Goal: Task Accomplishment & Management: Use online tool/utility

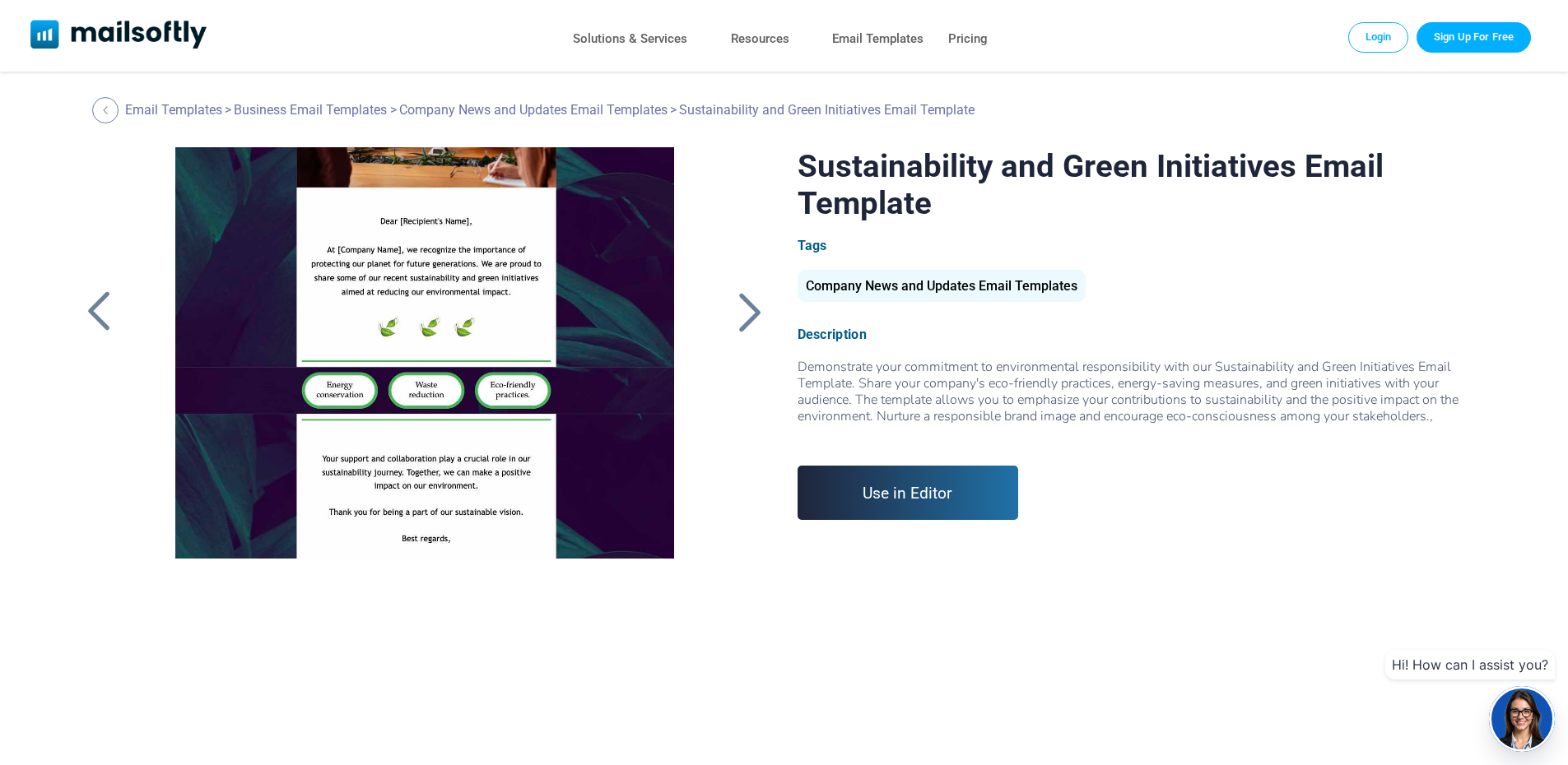
scroll to position [275, 0]
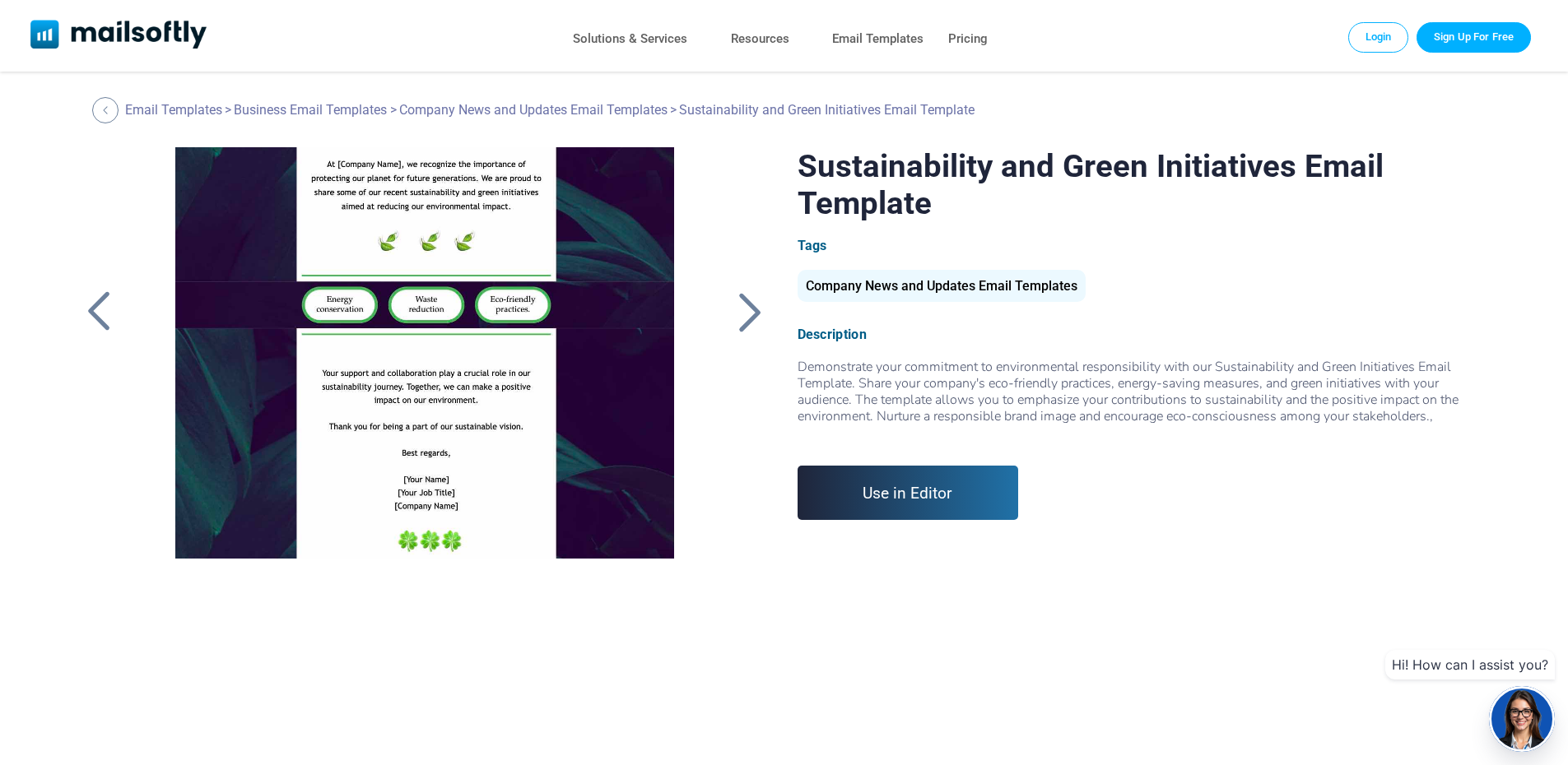
click at [773, 322] on div "Sustainability and Green Initiatives Email Template Tags Company News and Updat…" at bounding box center [784, 353] width 1412 height 411
click at [760, 311] on div at bounding box center [750, 311] width 41 height 43
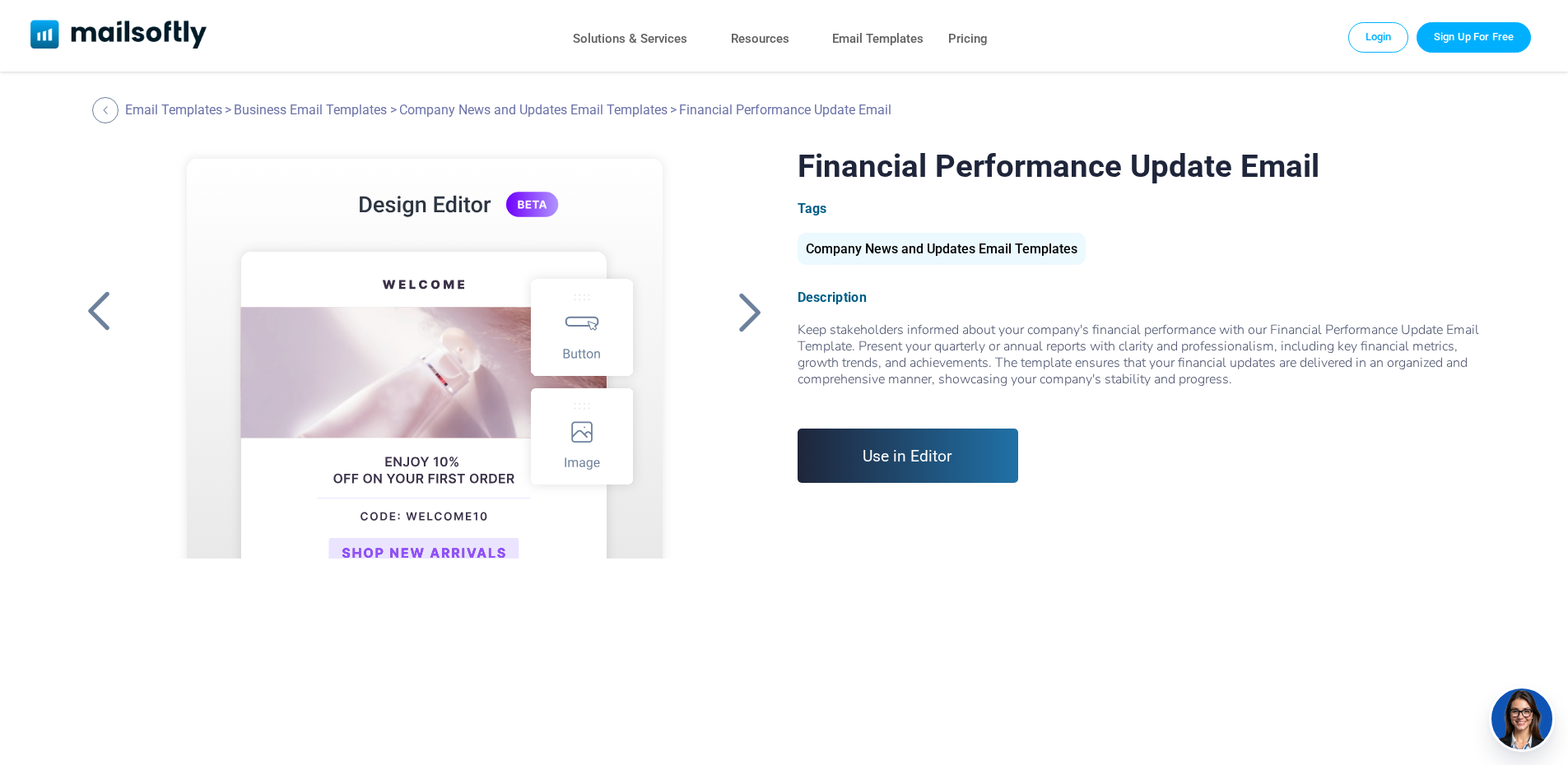
click at [824, 442] on link "Use in Editor" at bounding box center [908, 455] width 221 height 54
